Goal: Task Accomplishment & Management: Use online tool/utility

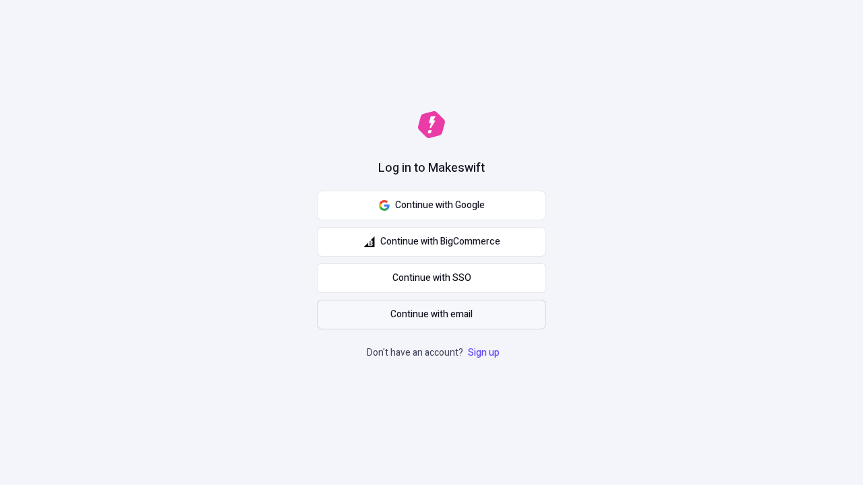
click at [431, 315] on span "Continue with email" at bounding box center [431, 314] width 82 height 15
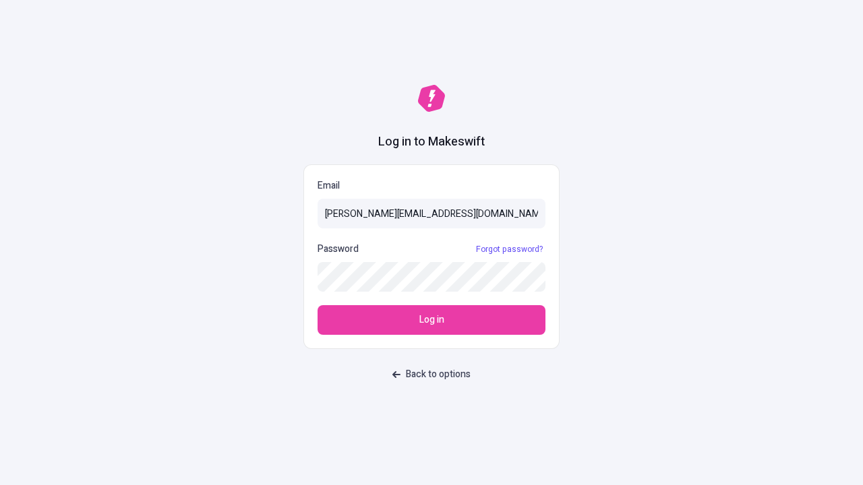
type input "[PERSON_NAME][EMAIL_ADDRESS][DOMAIN_NAME]"
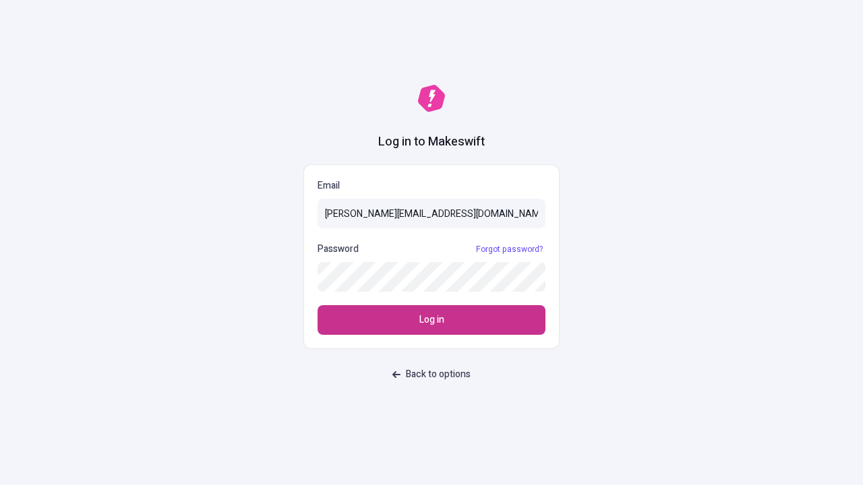
click at [431, 320] on span "Log in" at bounding box center [431, 320] width 25 height 15
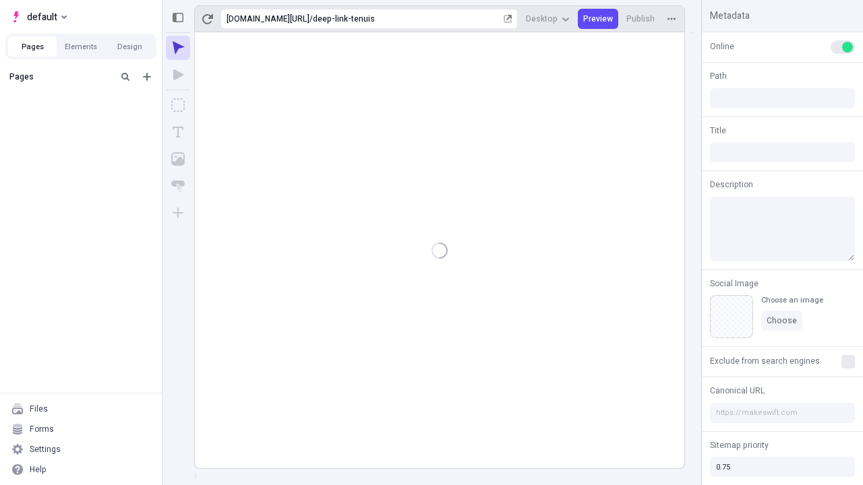
type input "/deep-link-tenuis"
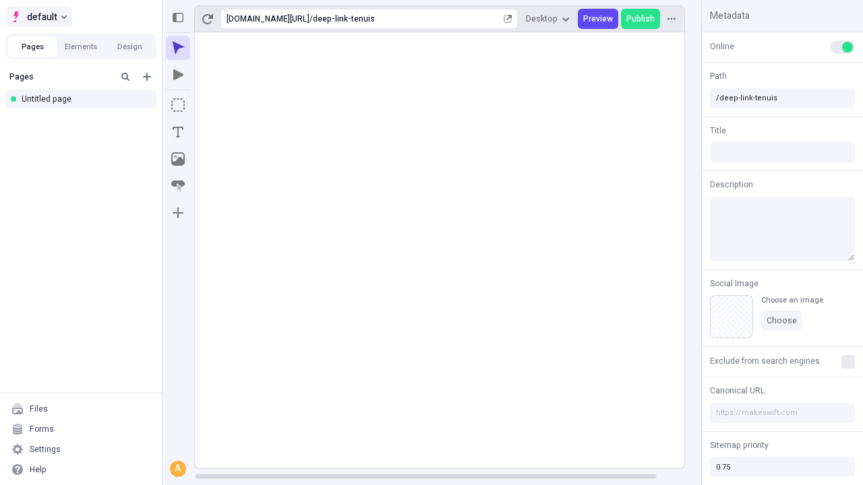
click at [38, 17] on span "default" at bounding box center [42, 17] width 30 height 16
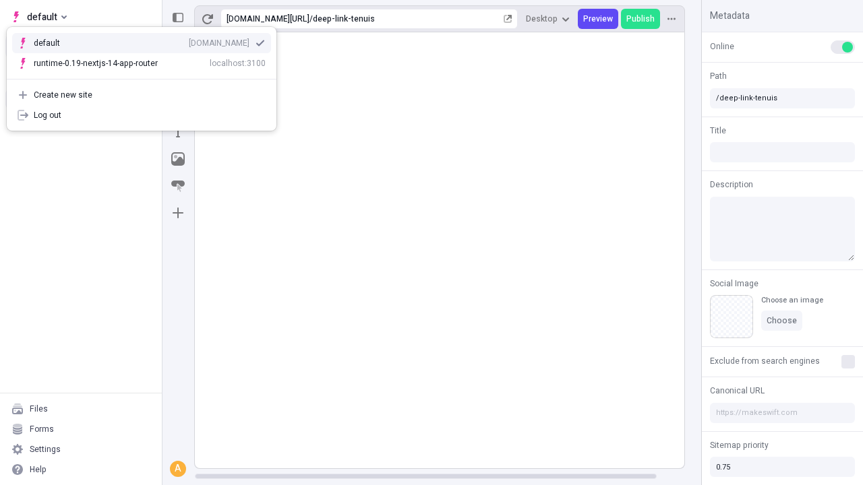
click at [189, 40] on div "qee9k4dy7d.staging.makeswift.site" at bounding box center [219, 43] width 61 height 11
click at [147, 77] on icon "Add new" at bounding box center [147, 77] width 8 height 8
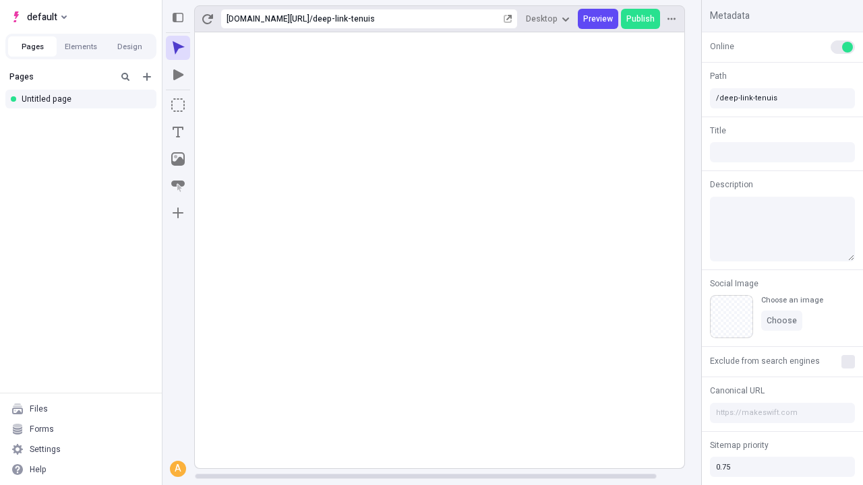
click at [85, 121] on div "Blank page" at bounding box center [84, 123] width 129 height 20
type input "/deep-link-subseco"
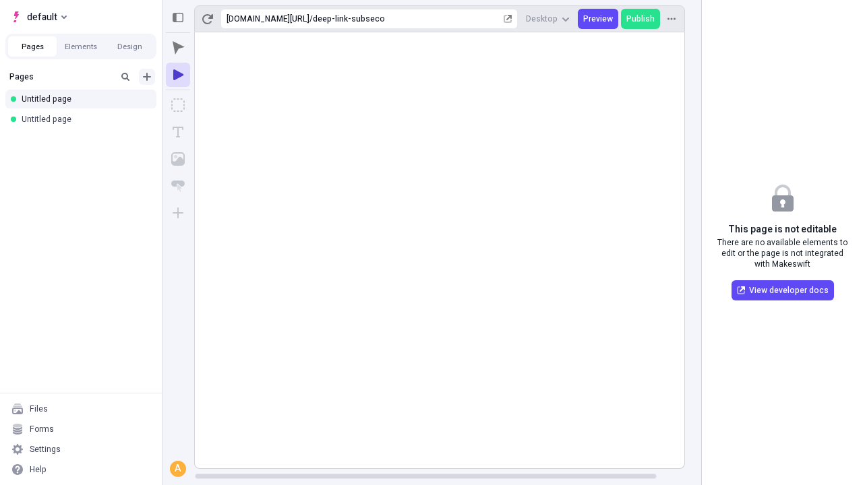
click at [147, 77] on icon "Add new" at bounding box center [147, 77] width 8 height 8
click at [85, 121] on div "Blank page" at bounding box center [84, 123] width 129 height 20
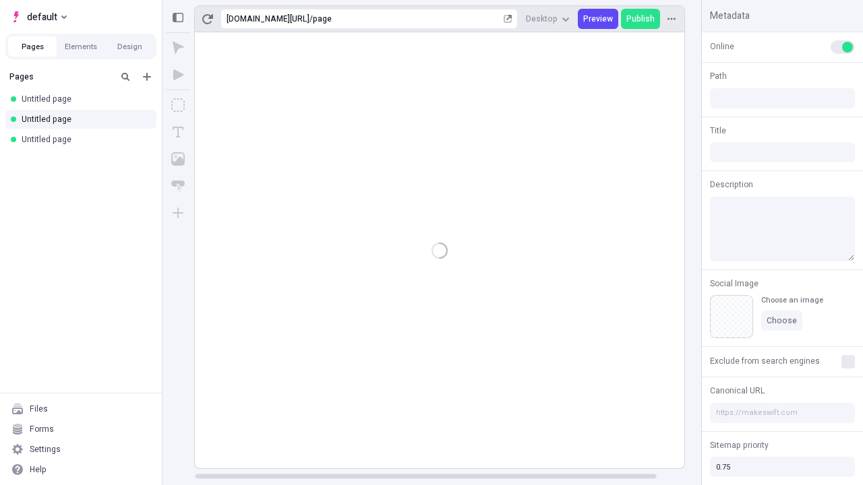
type input "/page"
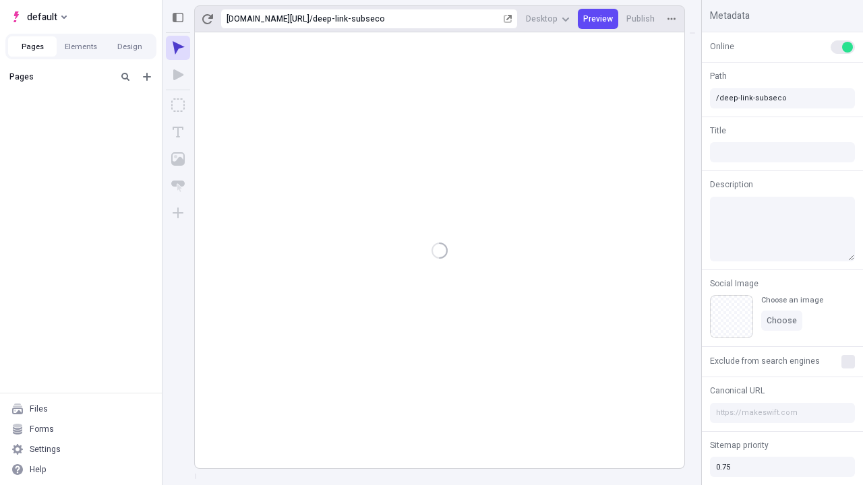
type input "/deep-link-subseco"
